Goal: Information Seeking & Learning: Learn about a topic

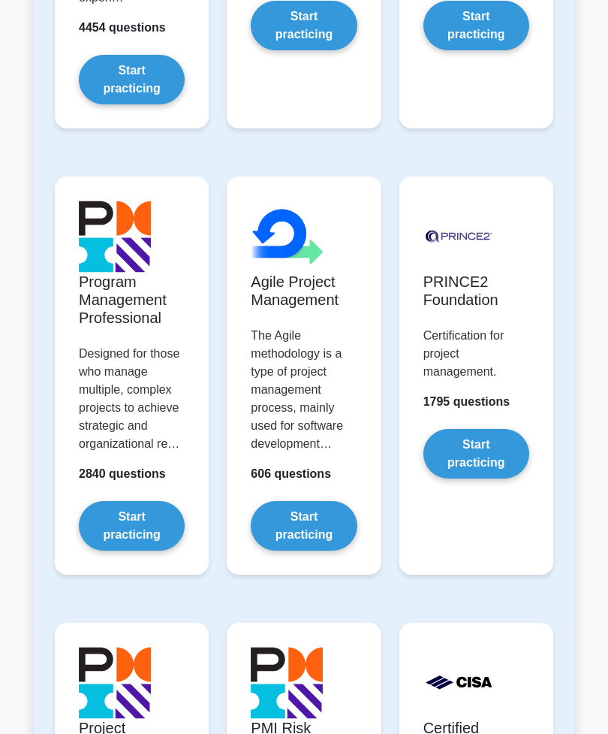
scroll to position [1097, 0]
click at [485, 478] on link "Start practicing" at bounding box center [477, 454] width 106 height 50
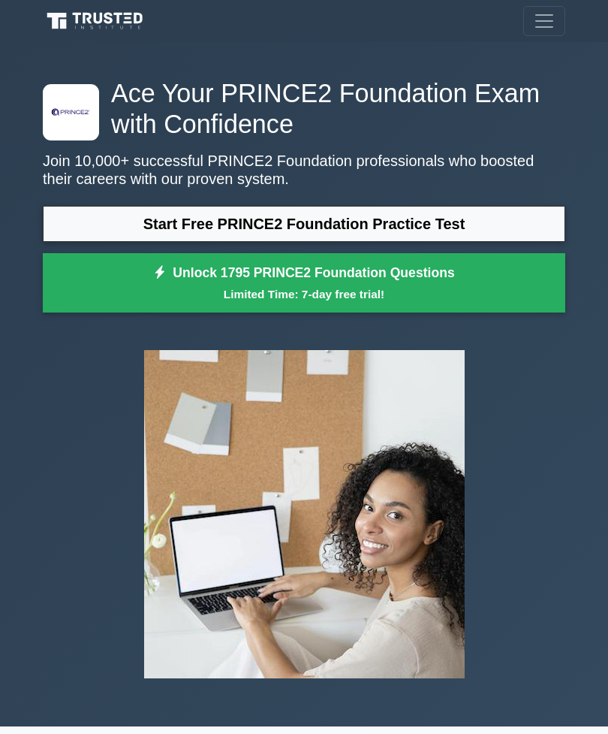
click at [117, 219] on link "Start Free PRINCE2 Foundation Practice Test" at bounding box center [304, 224] width 523 height 36
click at [546, 14] on span "Toggle navigation" at bounding box center [544, 21] width 23 height 23
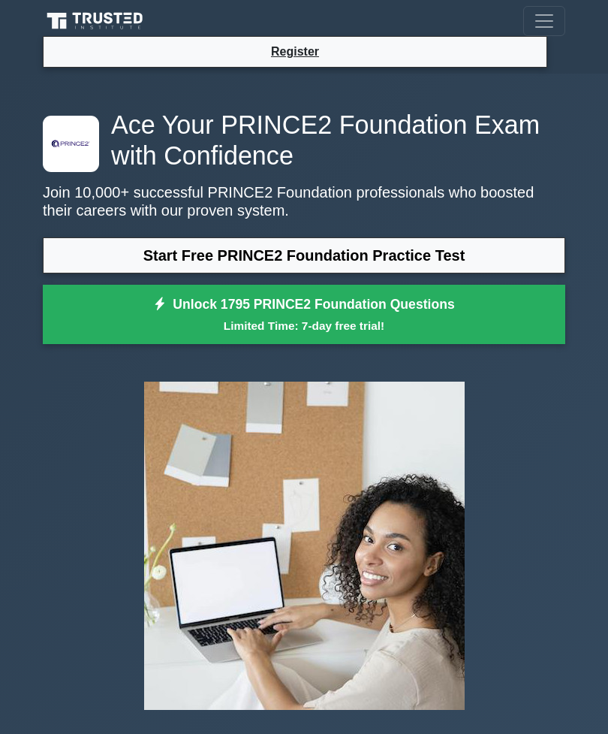
click at [341, 65] on li "Register" at bounding box center [295, 52] width 505 height 32
click at [285, 61] on link "Register" at bounding box center [295, 51] width 66 height 19
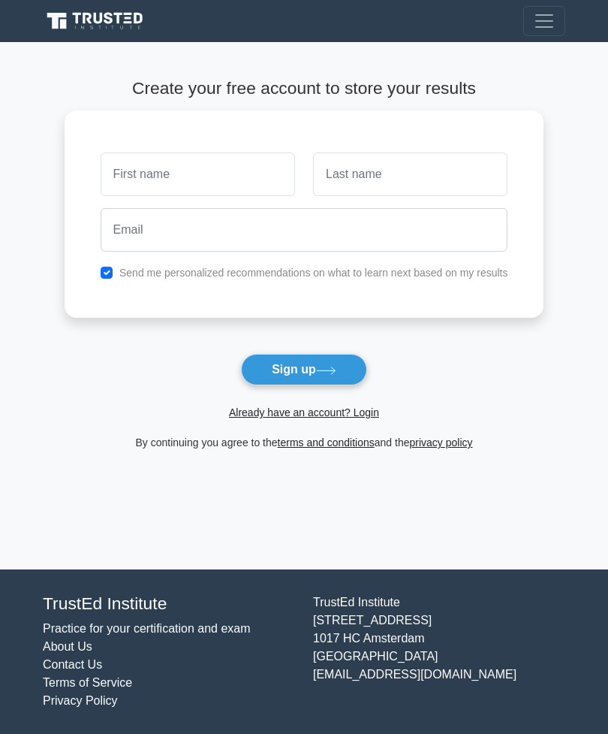
click at [261, 372] on button "Sign up" at bounding box center [304, 370] width 126 height 32
click at [248, 407] on link "Already have an account? Login" at bounding box center [304, 412] width 150 height 12
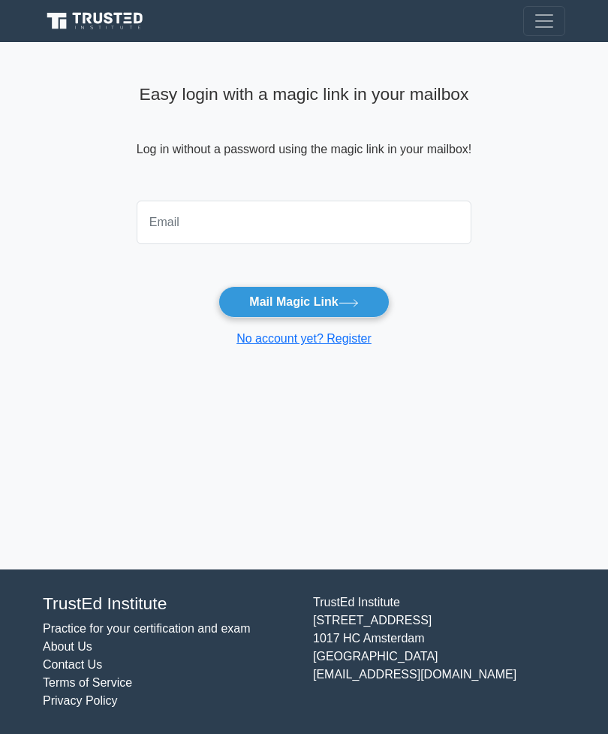
click at [137, 216] on input "email" at bounding box center [304, 223] width 335 height 44
type input "tohbidjoabel@gmail.com"
click at [243, 296] on button "Mail Magic Link" at bounding box center [304, 302] width 170 height 32
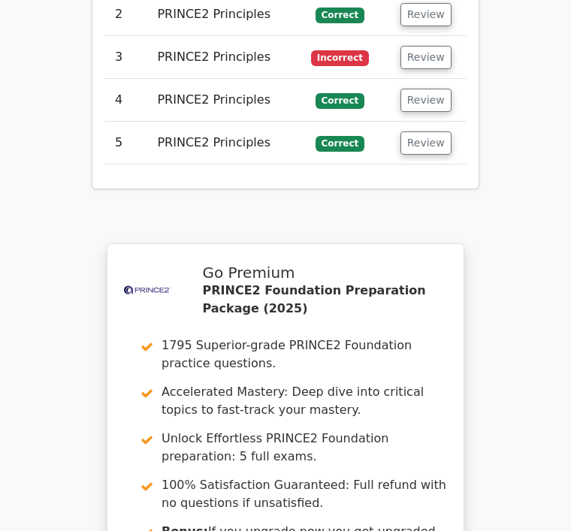
scroll to position [2125, 0]
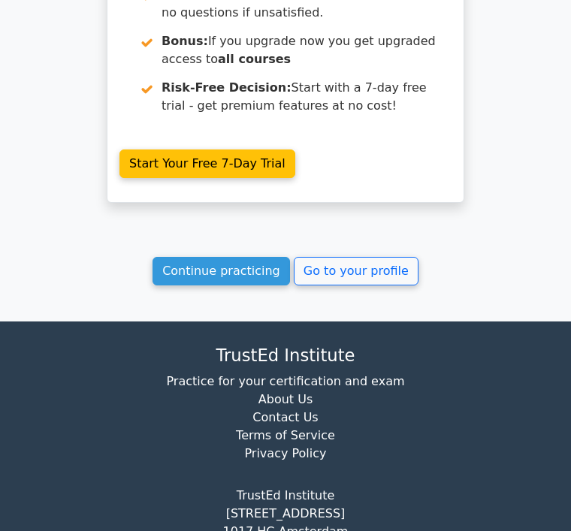
click at [258, 257] on link "Continue practicing" at bounding box center [220, 271] width 137 height 29
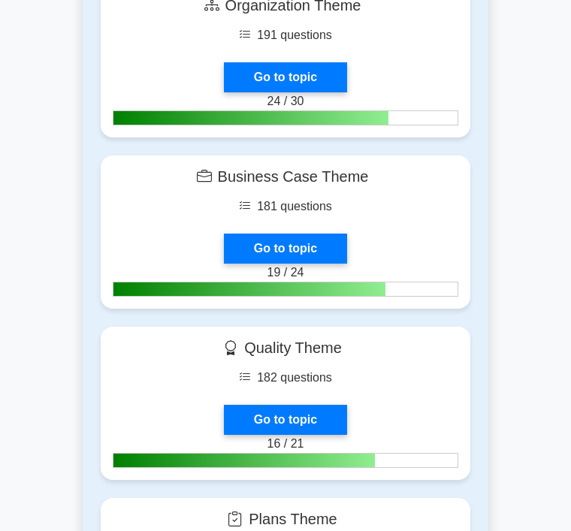
scroll to position [1402, 0]
